Goal: Register for event/course

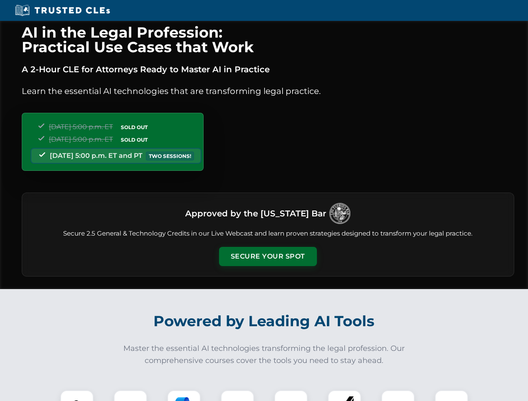
click at [267, 257] on button "Secure Your Spot" at bounding box center [268, 256] width 98 height 19
click at [77, 396] on img at bounding box center [77, 407] width 24 height 24
click at [130, 396] on div at bounding box center [130, 406] width 33 height 33
